Goal: Information Seeking & Learning: Learn about a topic

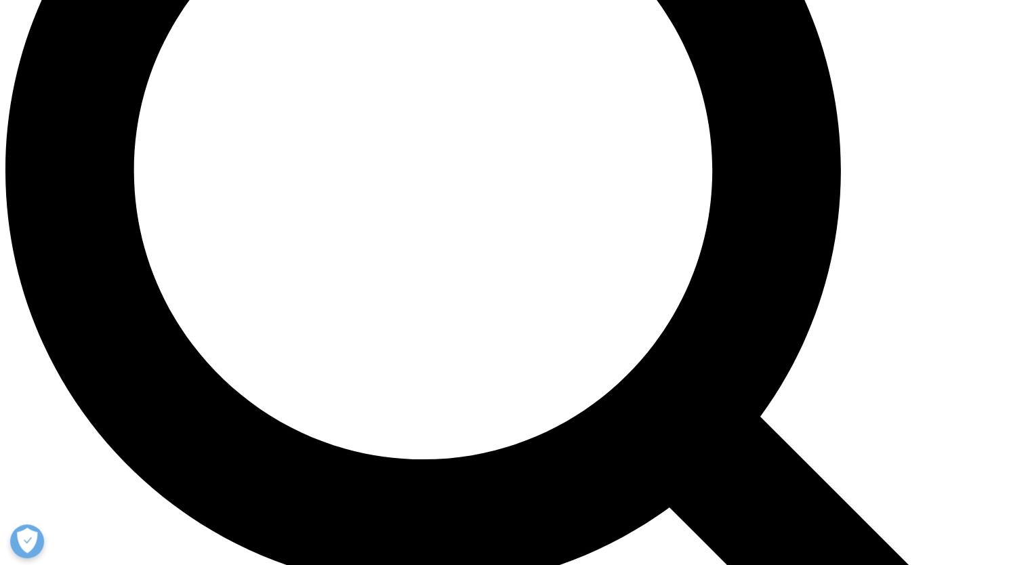
scroll to position [1220, 0]
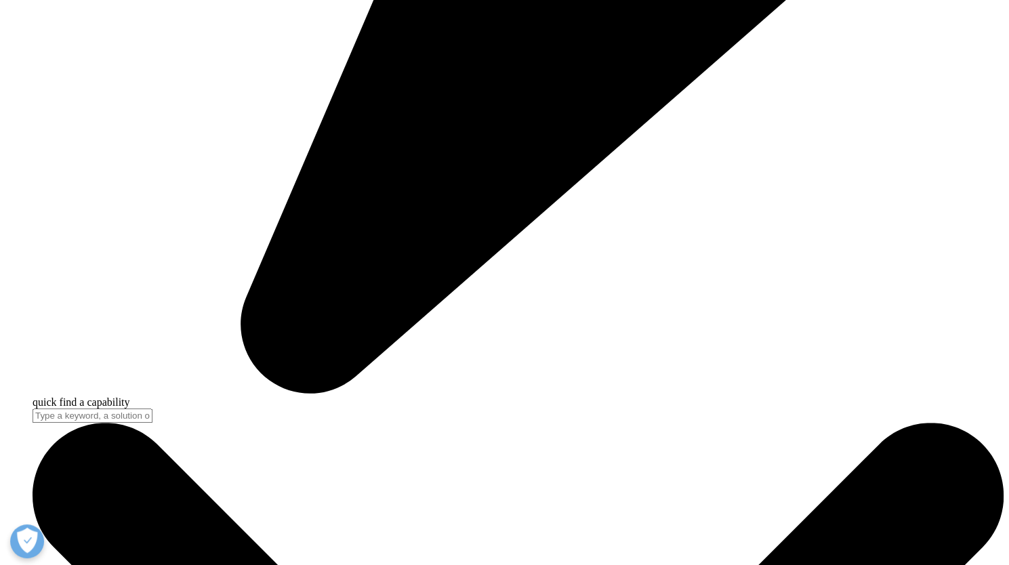
scroll to position [4339, 0]
